Goal: Obtain resource: Download file/media

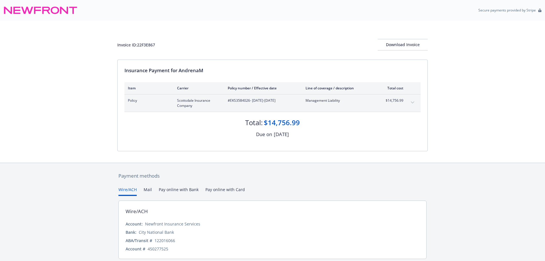
click at [84, 135] on div "Invoice ID: 22F3E867 Download Invoice Insurance Payment for AndrenaM Item Carri…" at bounding box center [272, 92] width 545 height 142
